Goal: Information Seeking & Learning: Learn about a topic

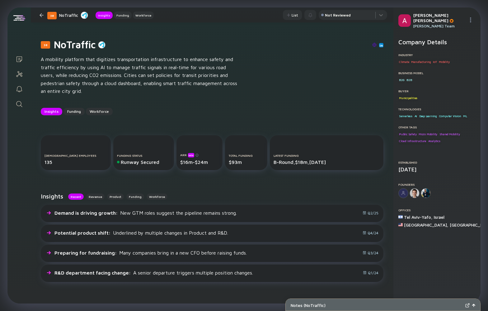
drag, startPoint x: 0, startPoint y: 0, endPoint x: 18, endPoint y: 100, distance: 102.0
click at [18, 100] on icon "Search" at bounding box center [19, 103] width 7 height 7
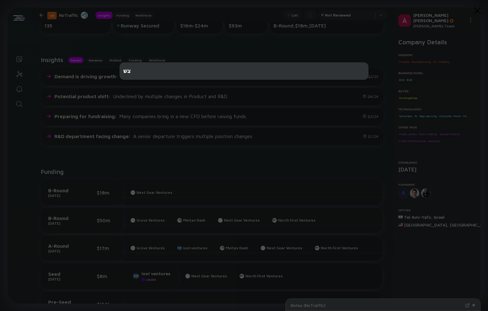
type input "צ"
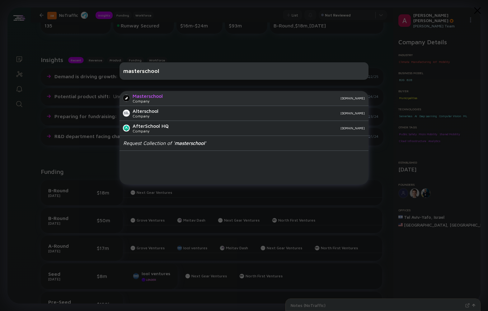
type input "masterschool"
click at [172, 96] on div "masterschool.com" at bounding box center [266, 98] width 197 height 4
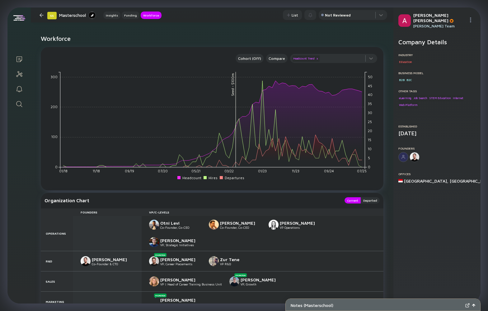
scroll to position [508, 0]
click at [16, 103] on icon "Search" at bounding box center [19, 103] width 7 height 7
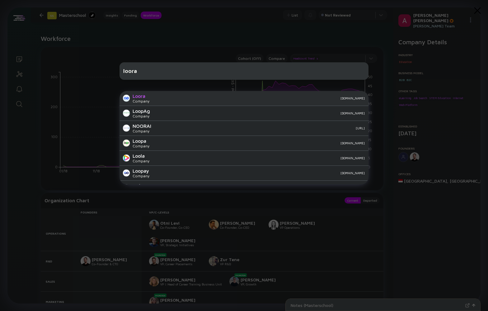
type input "loora"
click at [155, 94] on div "Loora Company loora.com" at bounding box center [243, 98] width 249 height 15
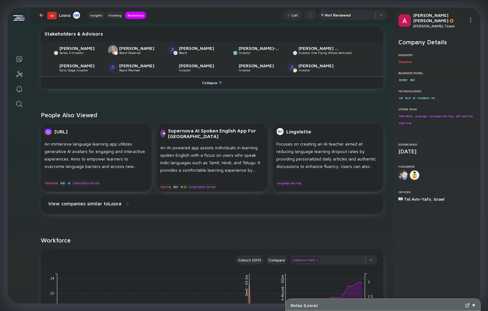
scroll to position [147, 0]
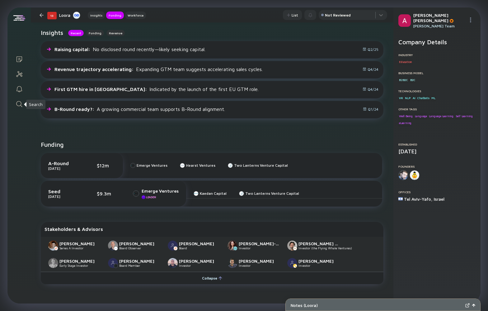
click at [21, 107] on icon "Search" at bounding box center [19, 103] width 7 height 7
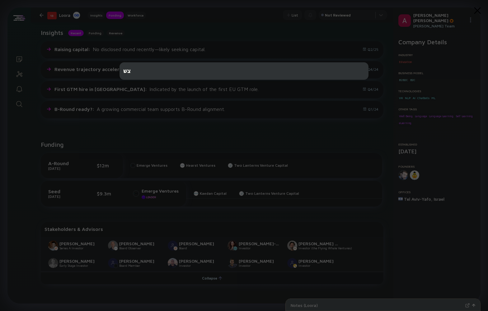
type input "צ"
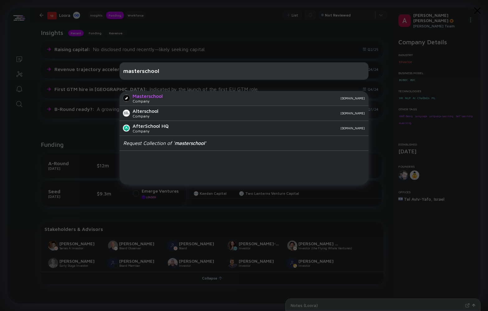
type input "masterschool"
click at [140, 96] on div "Masterschool" at bounding box center [148, 96] width 30 height 6
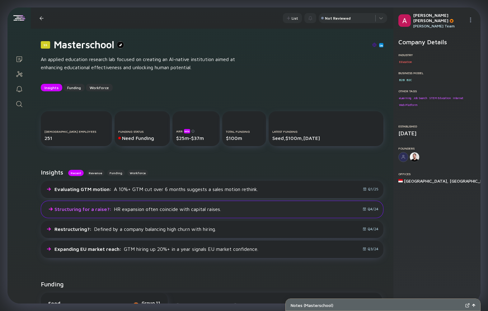
click at [209, 212] on div "Structuring for a raise? : HR expansion often coincide with capital raises. Q4/…" at bounding box center [212, 208] width 343 height 17
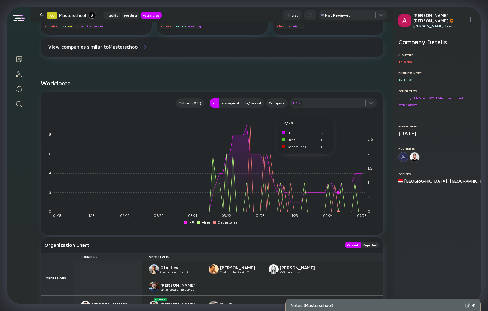
scroll to position [455, 0]
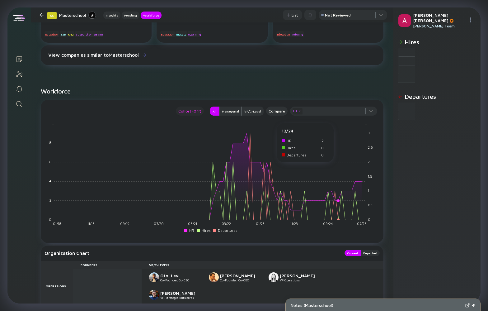
click at [197, 113] on div "Cohort (Off)" at bounding box center [190, 110] width 28 height 7
click at [200, 110] on div "Cohort (Off)" at bounding box center [190, 110] width 28 height 7
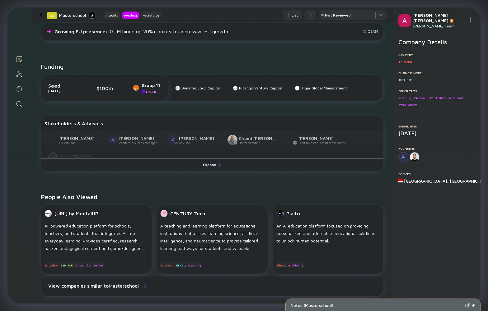
scroll to position [224, 0]
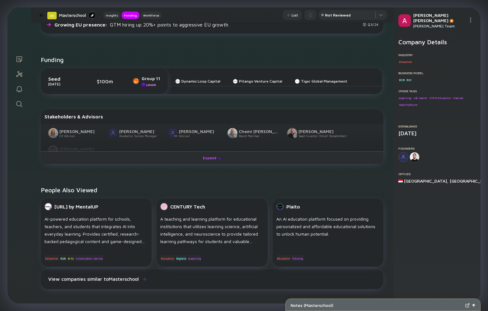
click at [205, 158] on div "Expand" at bounding box center [212, 158] width 26 height 10
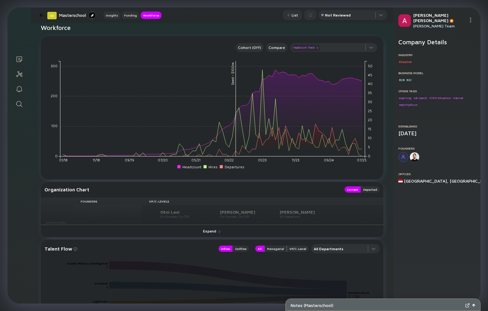
scroll to position [526, 0]
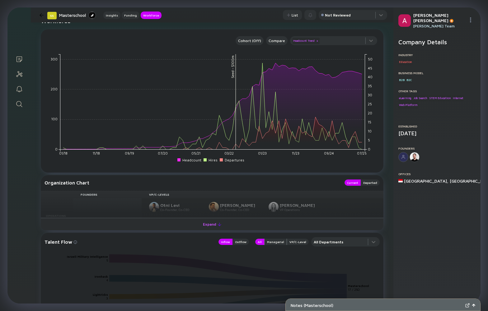
click at [206, 227] on div "Expand" at bounding box center [212, 224] width 26 height 10
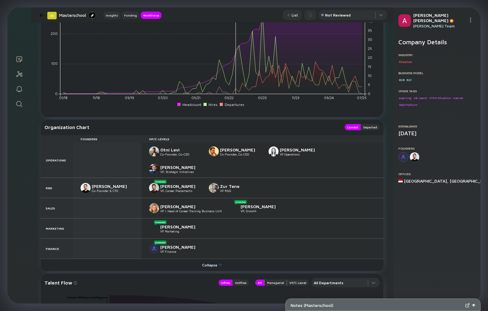
scroll to position [582, 0]
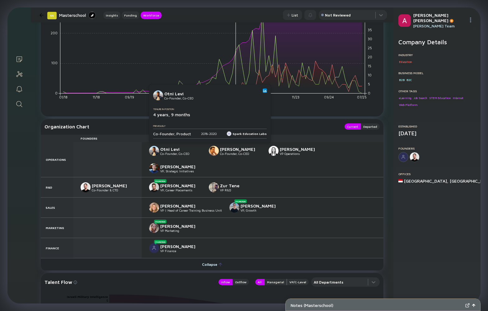
click at [263, 91] on img at bounding box center [264, 90] width 3 height 3
